Goal: Task Accomplishment & Management: Manage account settings

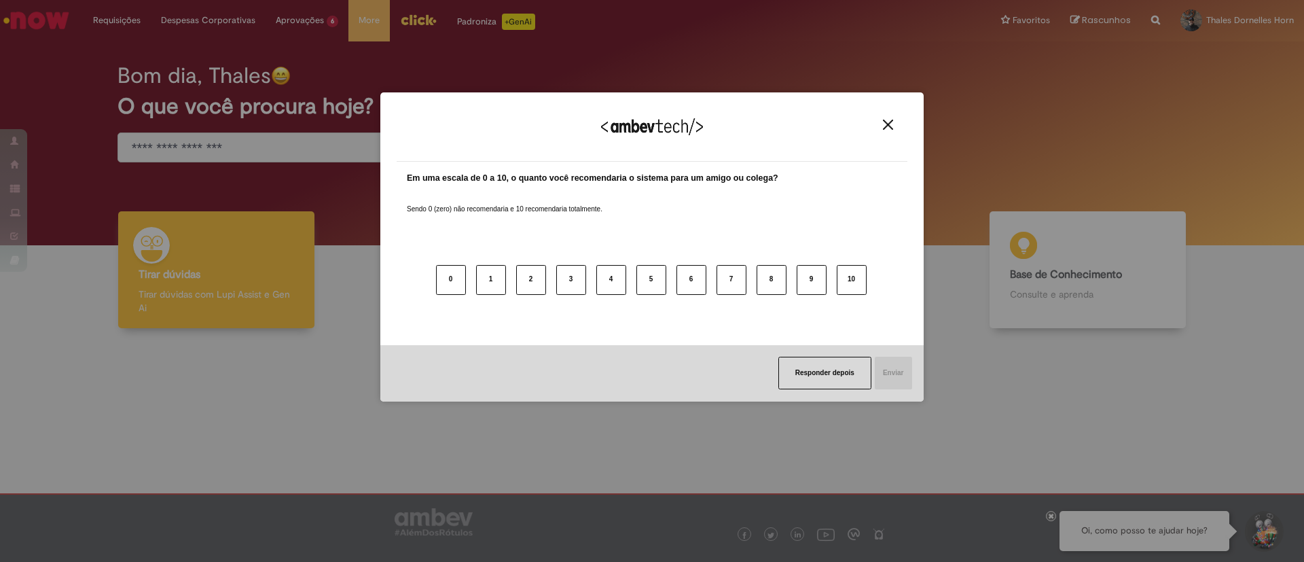
click at [888, 123] on img "Close" at bounding box center [888, 125] width 10 height 10
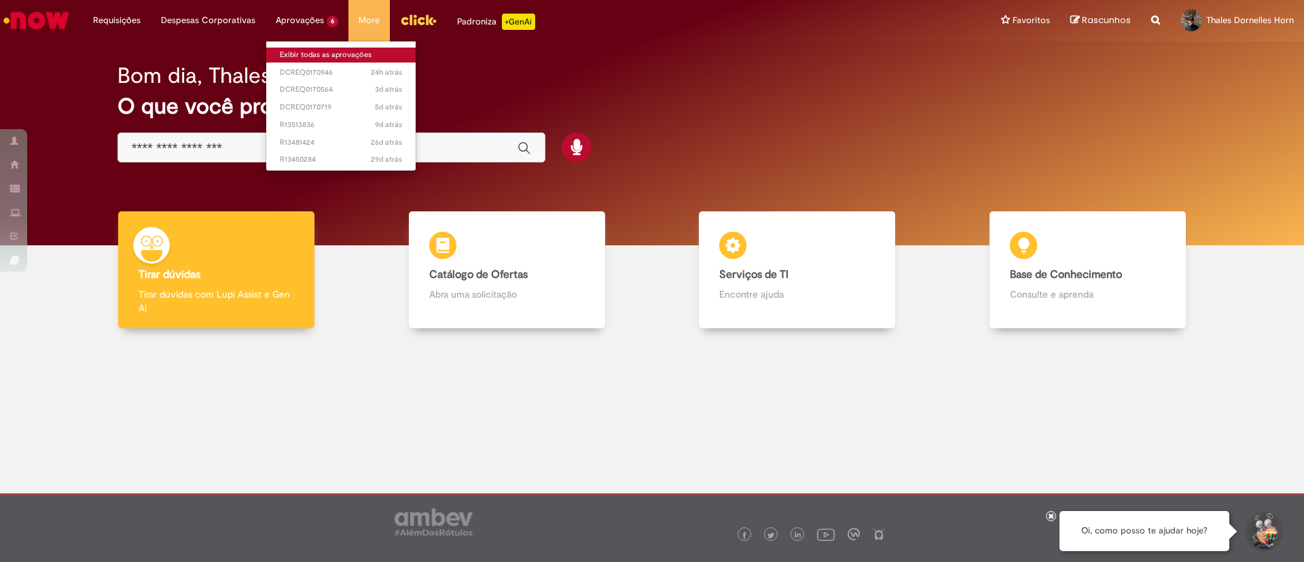
click at [306, 50] on link "Exibir todas as aprovações" at bounding box center [340, 55] width 149 height 15
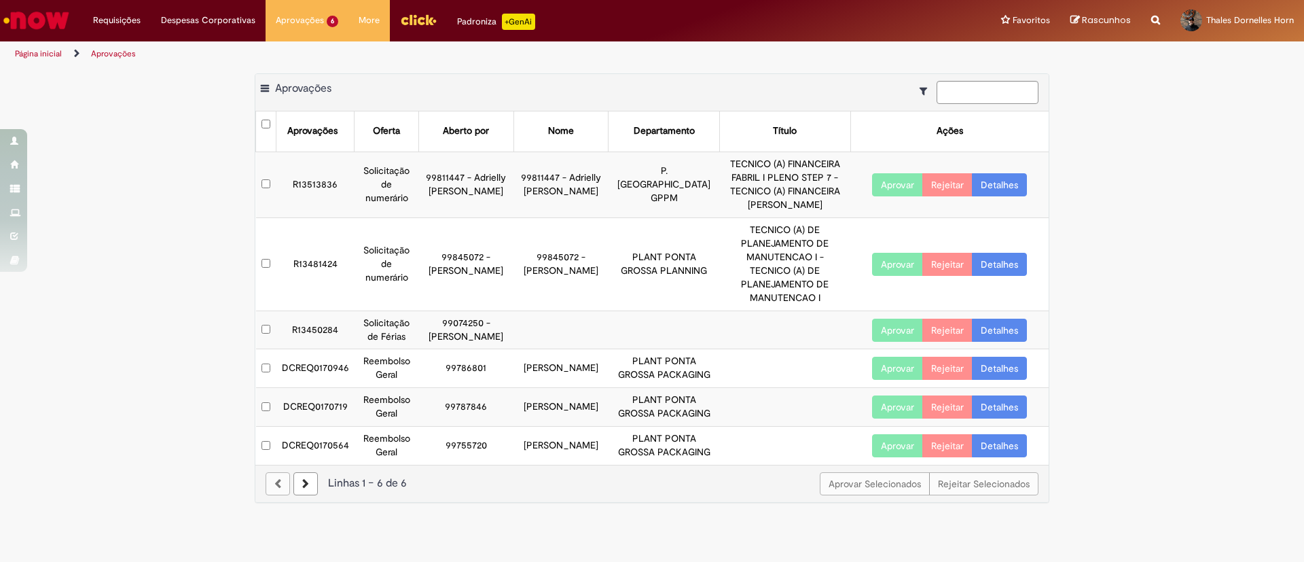
click at [1004, 457] on link "Detalhes" at bounding box center [999, 445] width 55 height 23
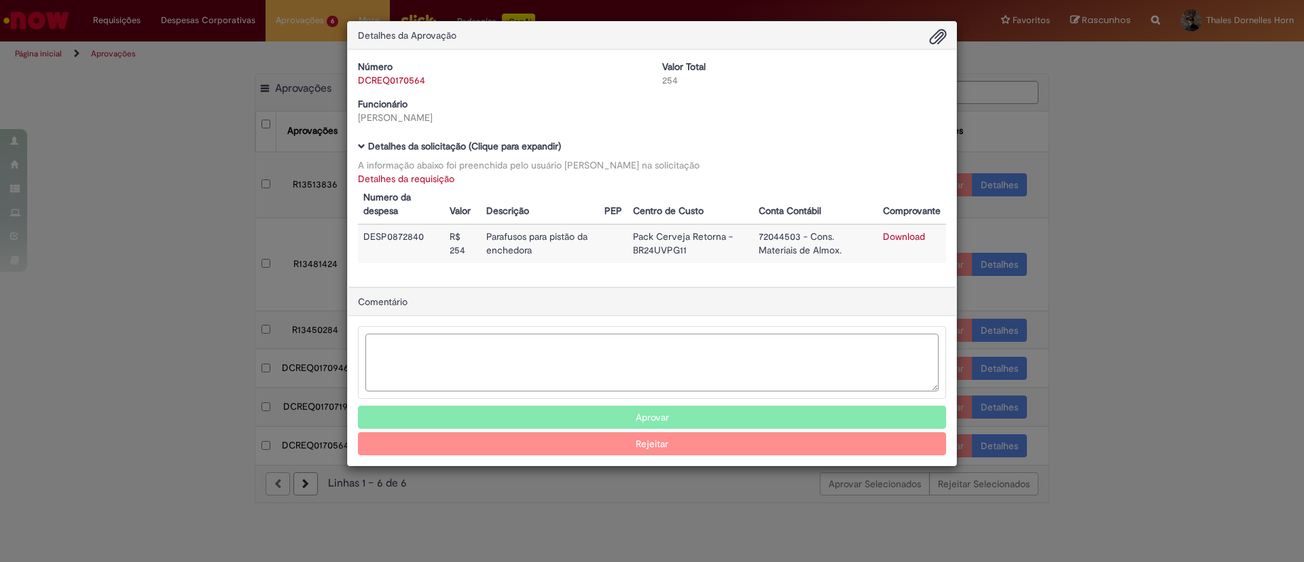
drag, startPoint x: 473, startPoint y: 346, endPoint x: 460, endPoint y: 346, distance: 12.9
click at [473, 346] on textarea "Ambev Approval Modal" at bounding box center [651, 363] width 573 height 58
type textarea "**"
click at [600, 413] on button "Aprovar" at bounding box center [652, 417] width 588 height 23
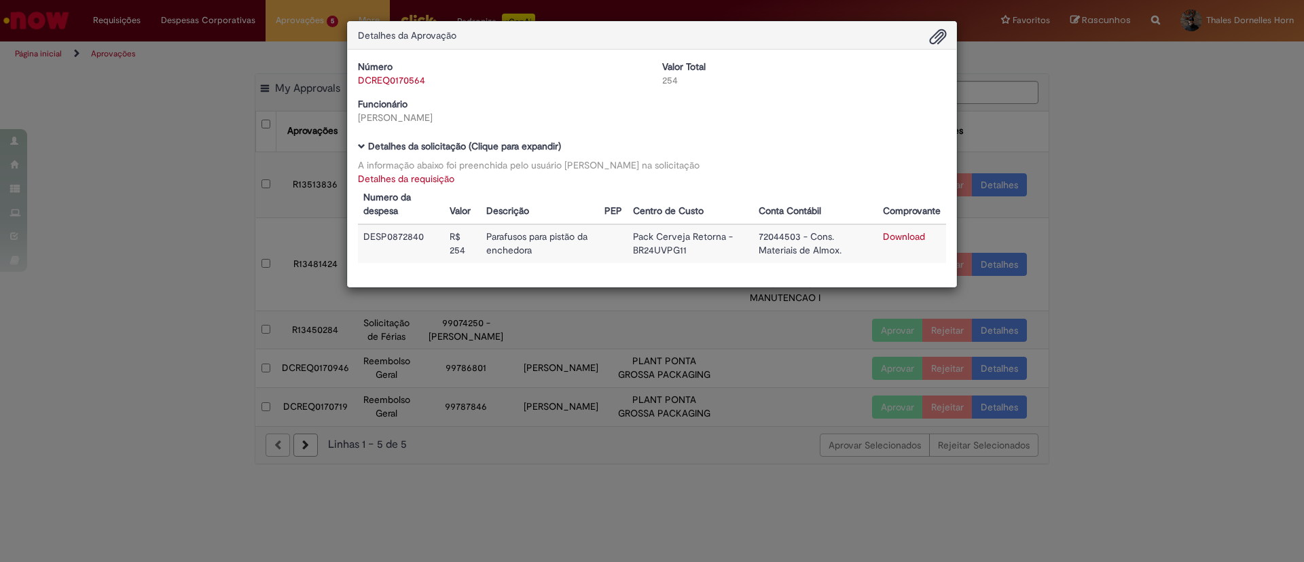
click at [1147, 215] on div "Detalhes da Aprovação Número DCREQ0170564 Valor Total 254 Funcionário [PERSON_N…" at bounding box center [652, 281] width 1304 height 562
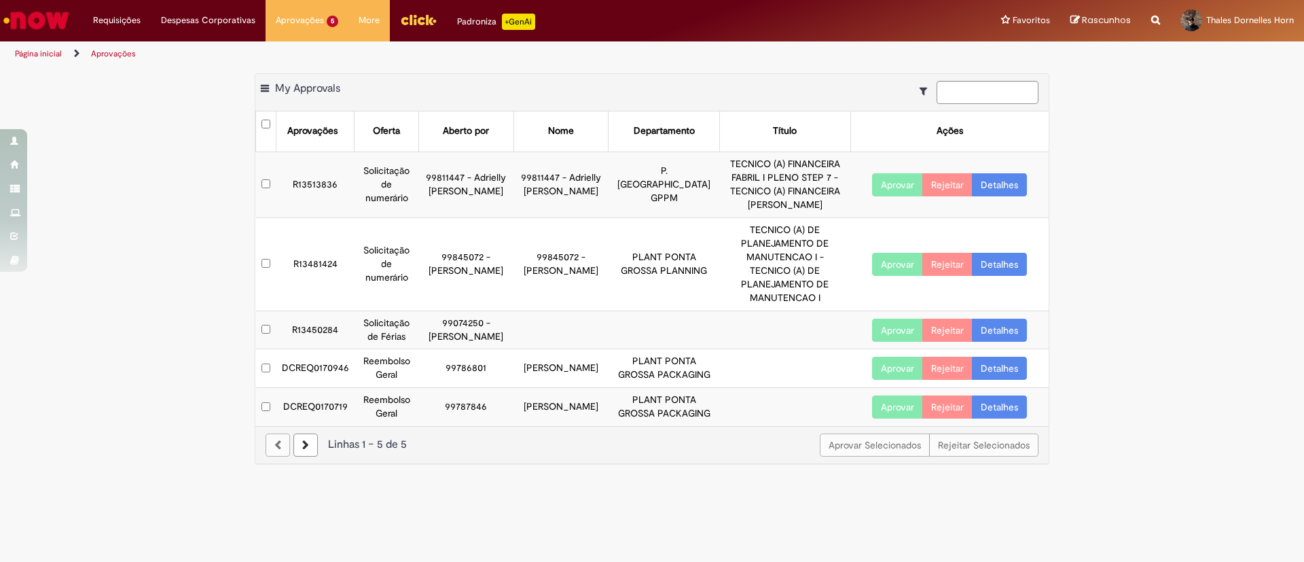
click at [997, 377] on link "Detalhes" at bounding box center [999, 368] width 55 height 23
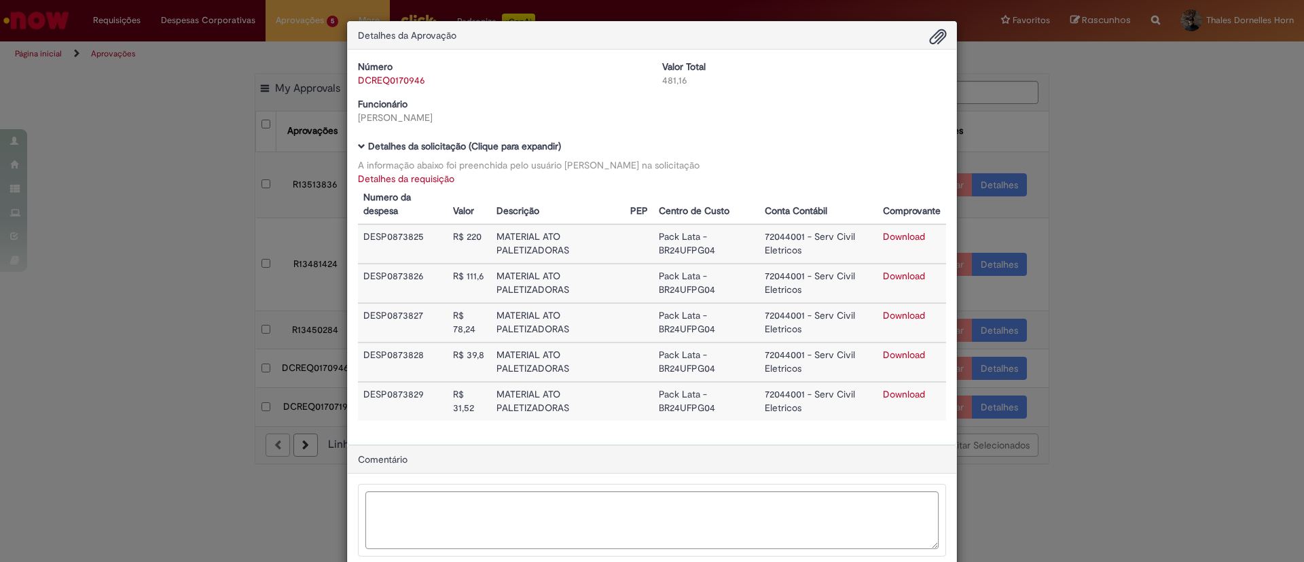
click at [889, 270] on link "Download" at bounding box center [904, 276] width 42 height 12
click at [1113, 114] on div "Detalhes da Aprovação Número DCREQ0170946 Valor Total 481,16 Funcionário [PERSO…" at bounding box center [652, 281] width 1304 height 562
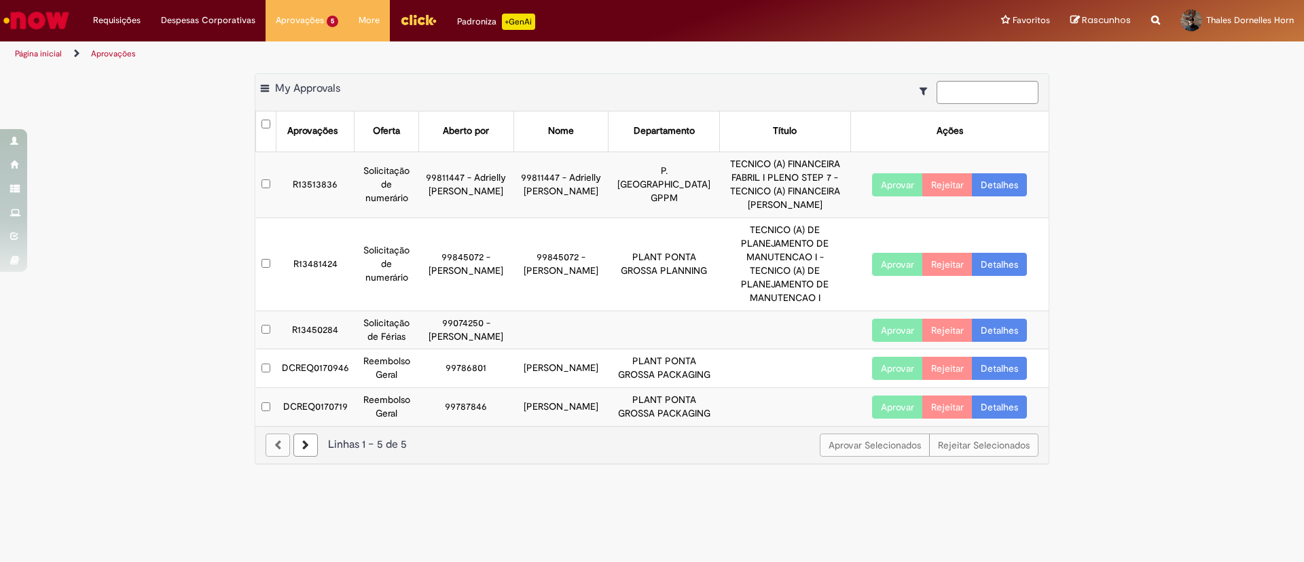
click at [1000, 374] on link "Detalhes" at bounding box center [999, 368] width 55 height 23
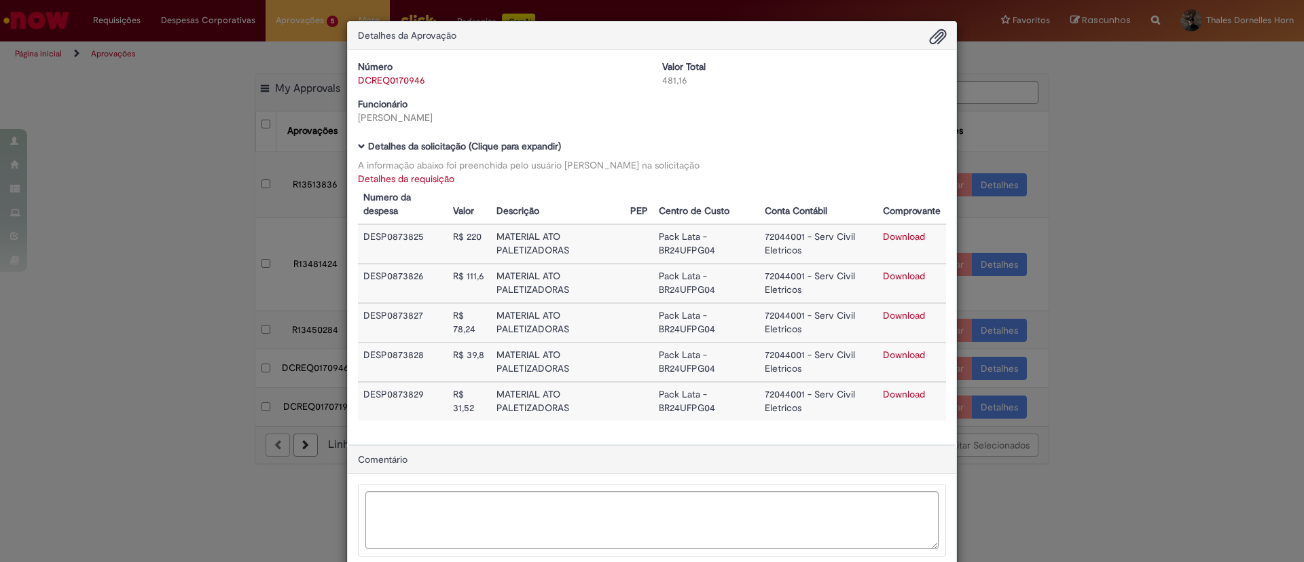
click at [1104, 98] on div "Detalhes da Aprovação Número DCREQ0170946 Valor Total 481,16 Funcionário [PERSO…" at bounding box center [652, 281] width 1304 height 562
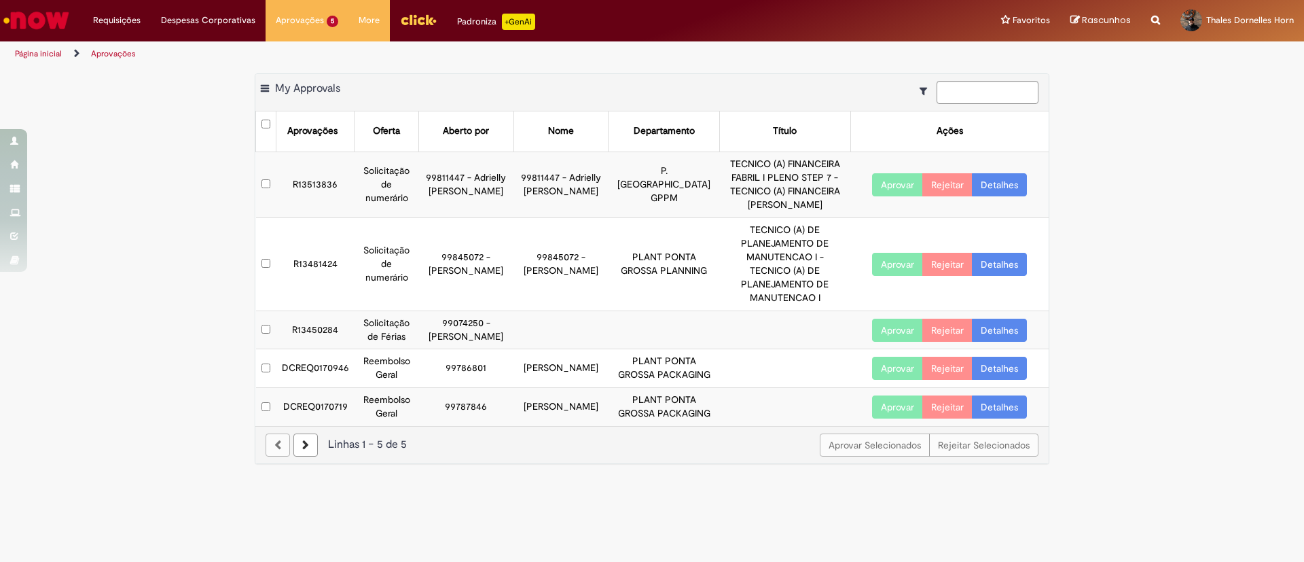
click at [901, 369] on button "Aprovar" at bounding box center [897, 368] width 51 height 23
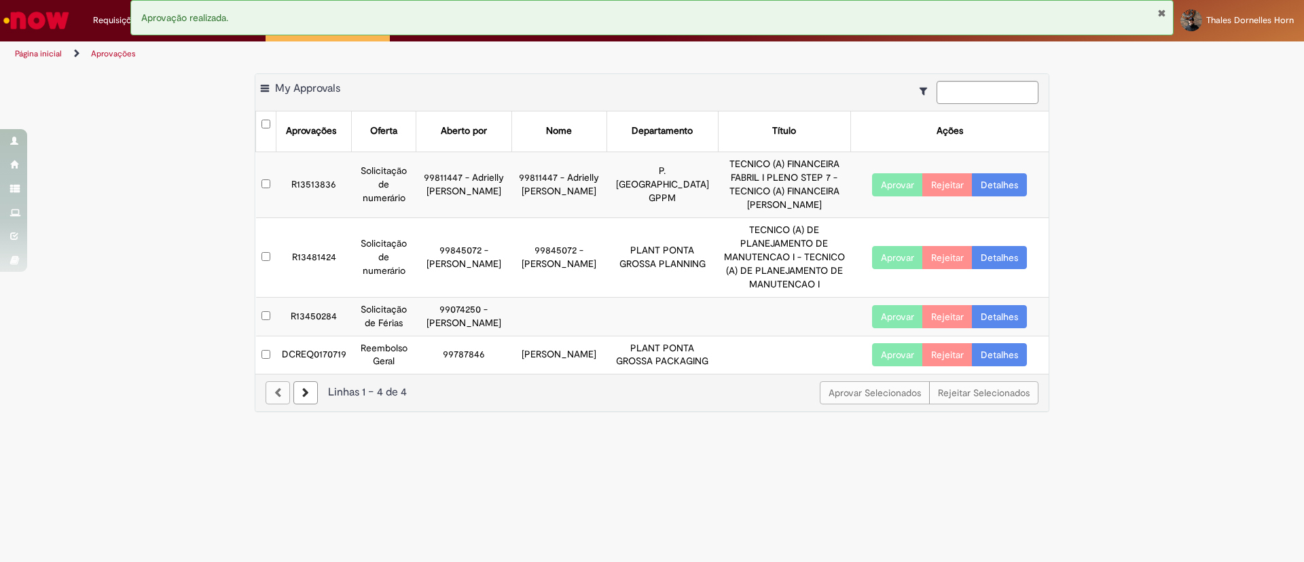
click at [1011, 366] on link "Detalhes" at bounding box center [999, 354] width 55 height 23
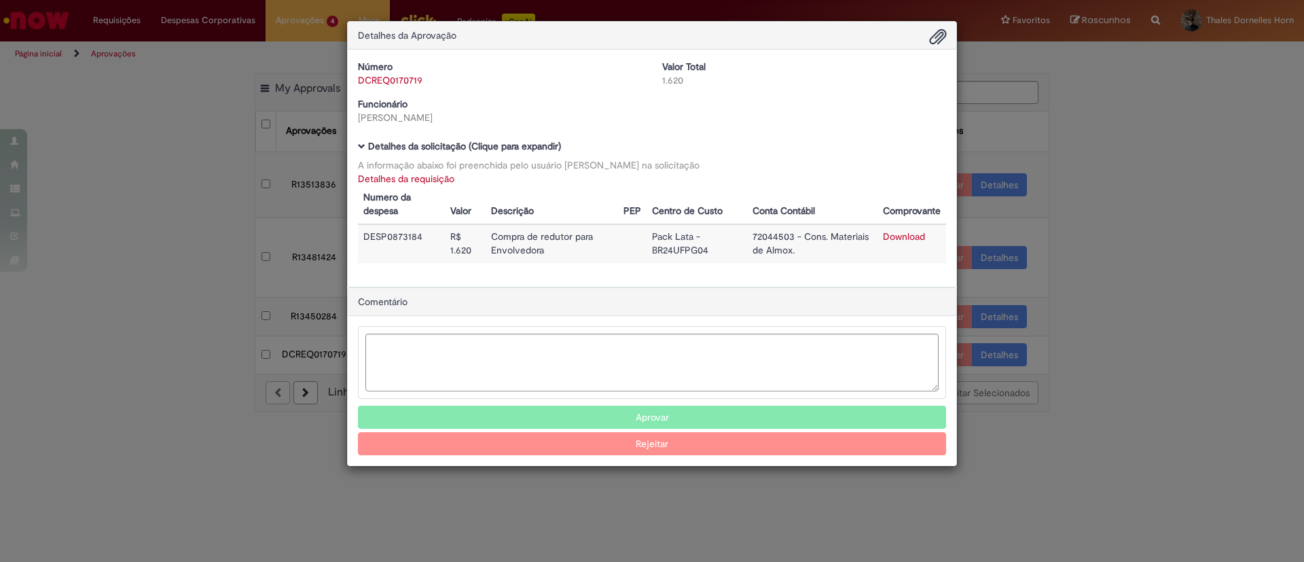
click at [899, 235] on link "Download" at bounding box center [904, 236] width 42 height 12
click at [586, 348] on textarea "Ambev Approval Modal" at bounding box center [651, 363] width 573 height 58
type textarea "**"
click at [641, 411] on button "Aprovar" at bounding box center [652, 417] width 588 height 23
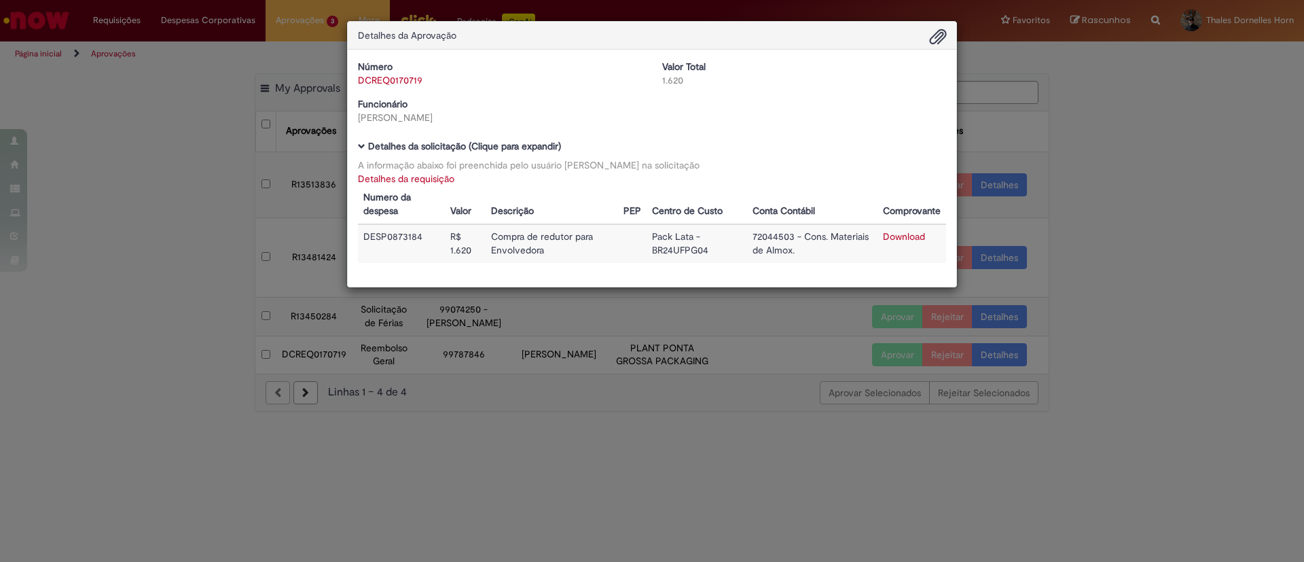
click at [1160, 288] on div "Detalhes da Aprovação Número DCREQ0170719 Valor Total 1.620 Funcionário [PERSON…" at bounding box center [652, 281] width 1304 height 562
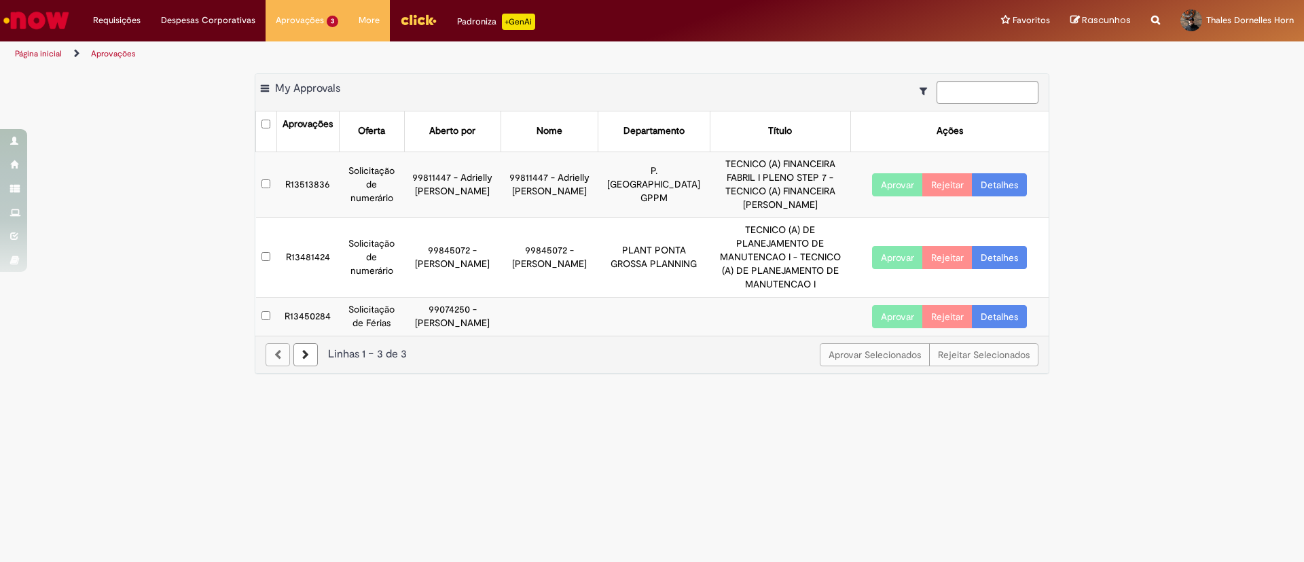
click at [40, 0] on link "Ir para a Homepage" at bounding box center [36, 20] width 73 height 41
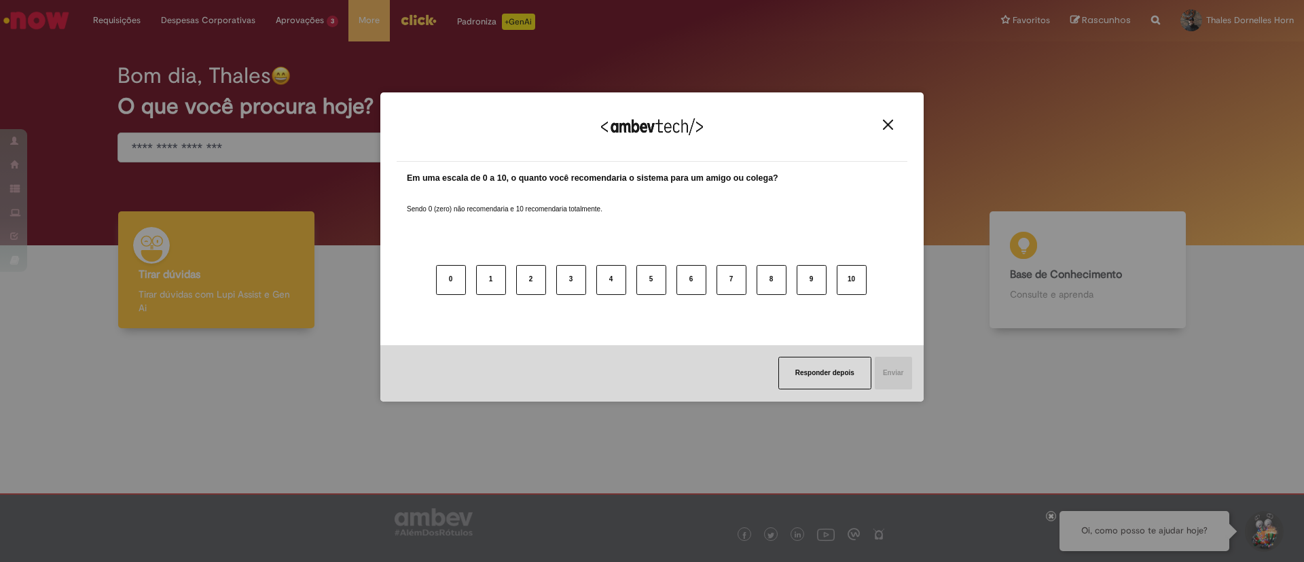
click at [889, 126] on img "Close" at bounding box center [888, 125] width 10 height 10
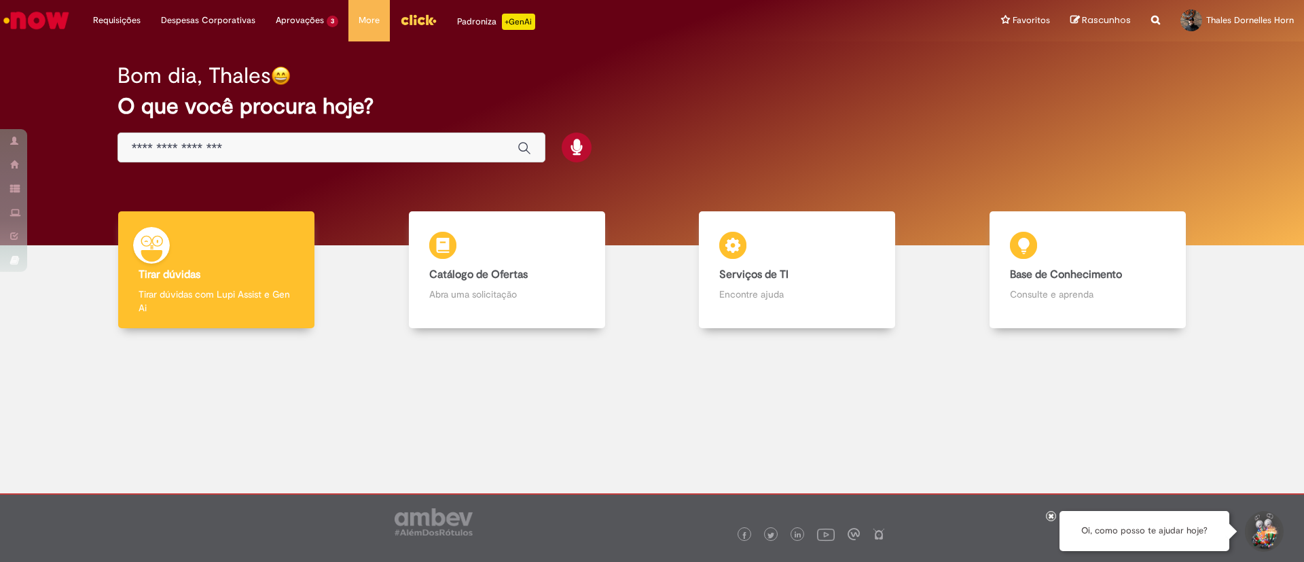
click at [410, 16] on img "Menu Cabeçalho" at bounding box center [418, 20] width 37 height 20
